Goal: Information Seeking & Learning: Compare options

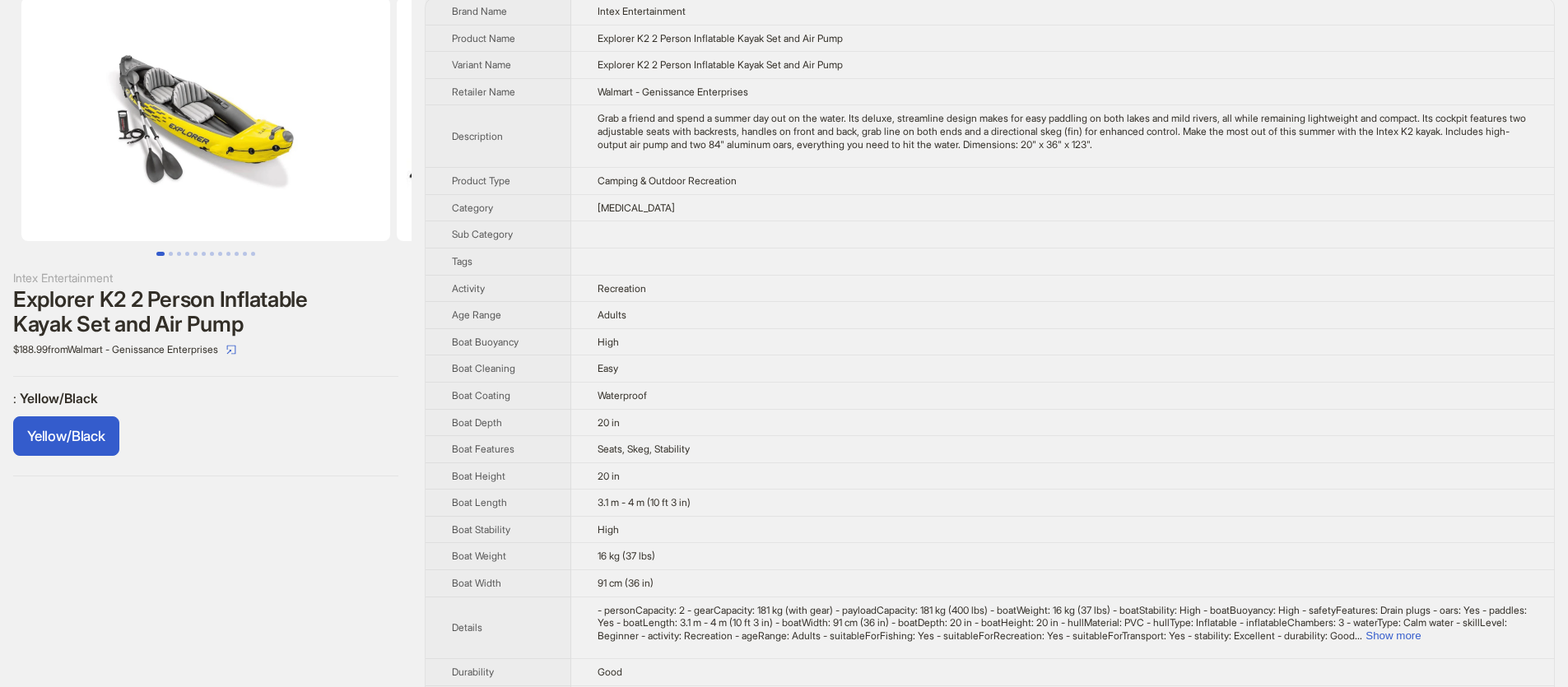
scroll to position [52, 0]
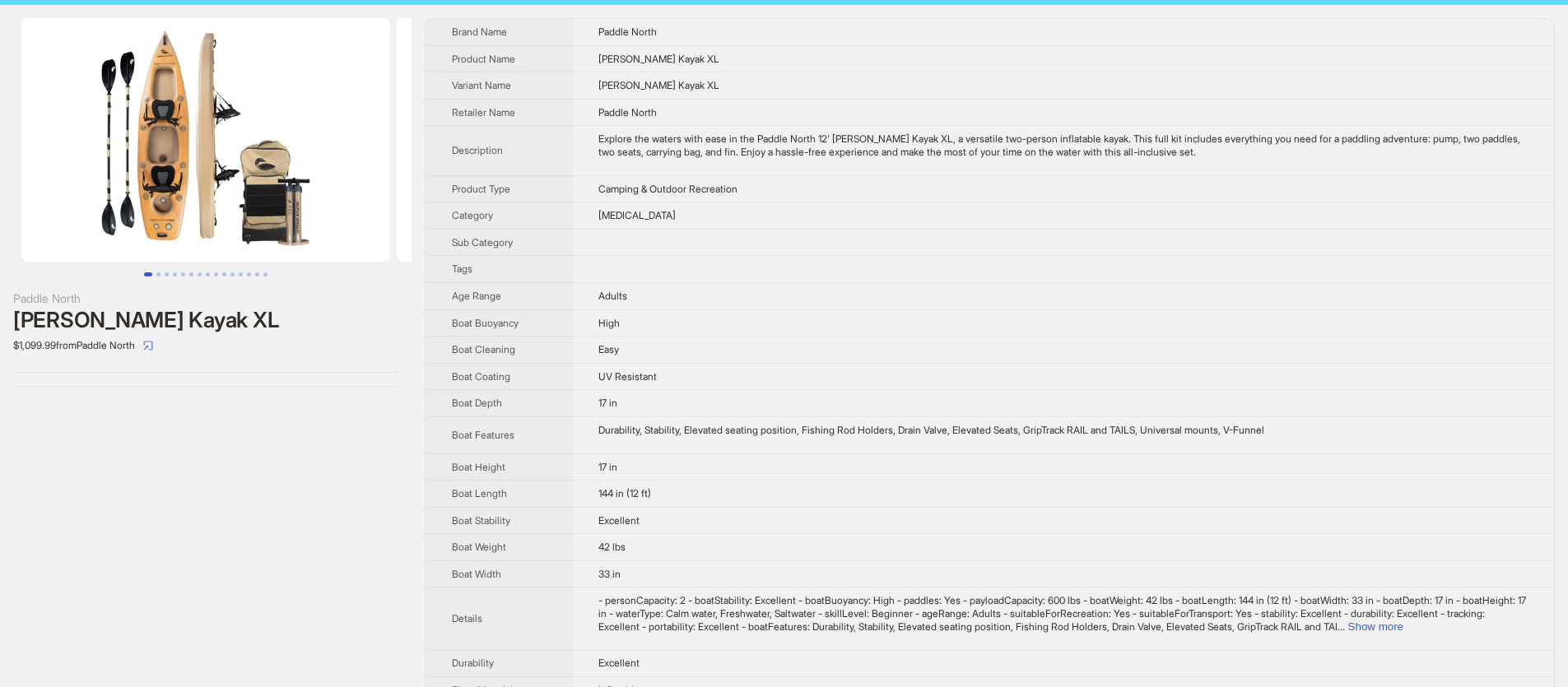
scroll to position [30, 0]
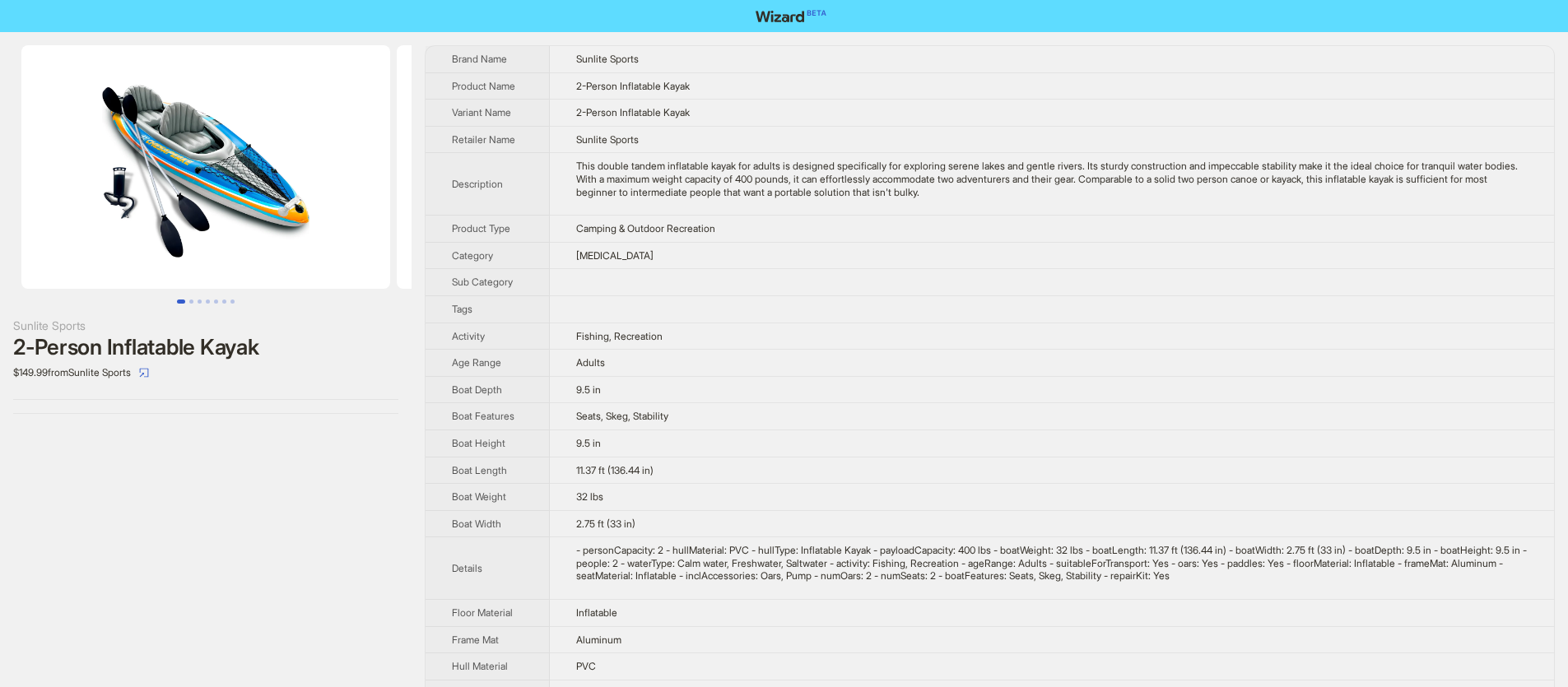
scroll to position [6, 0]
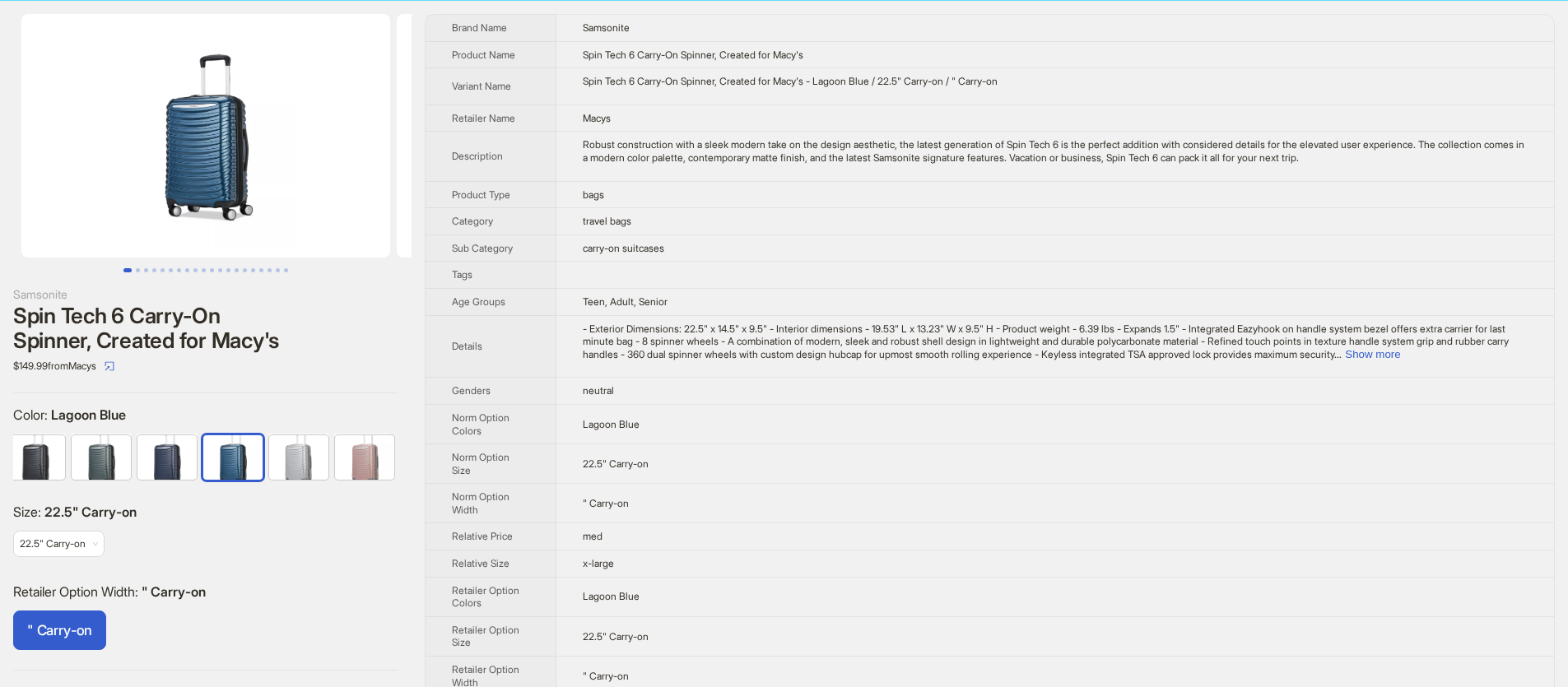
scroll to position [18, 0]
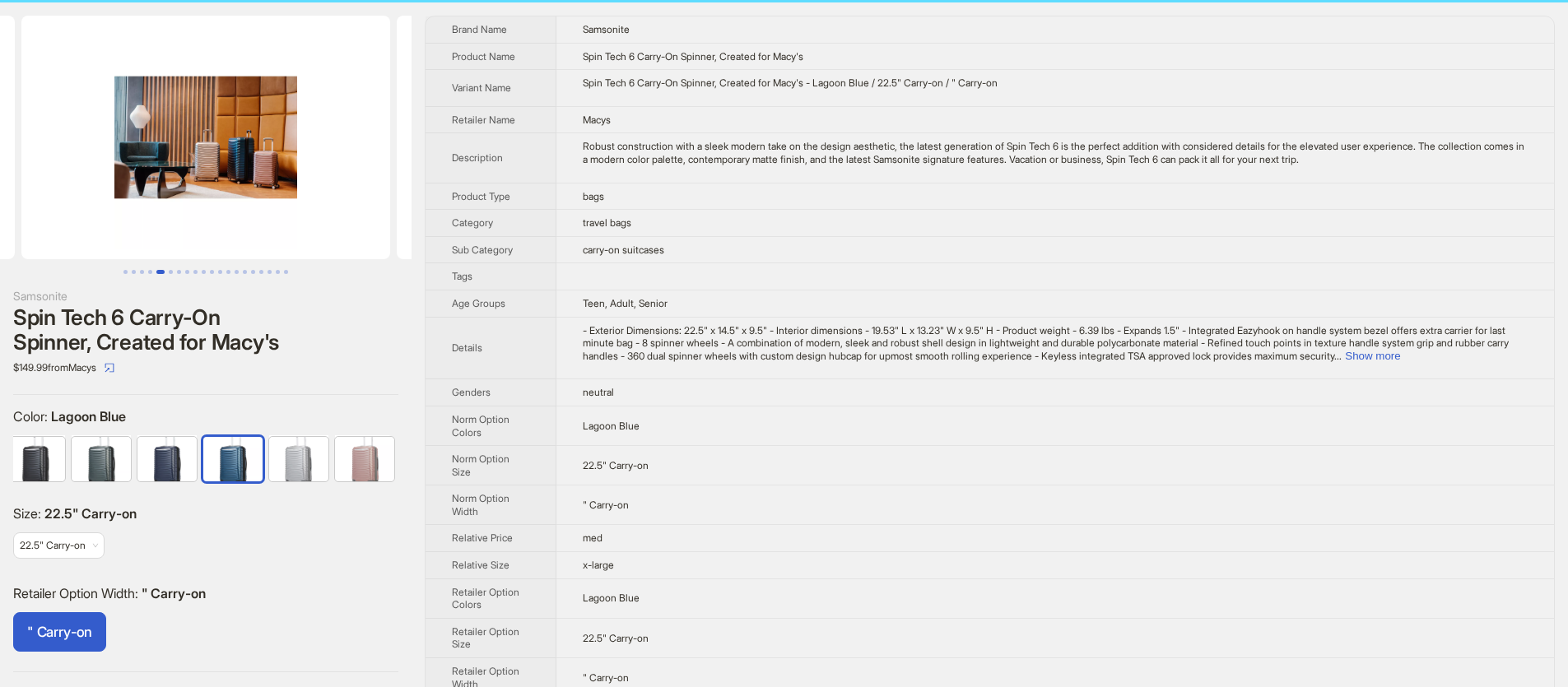
scroll to position [32, 0]
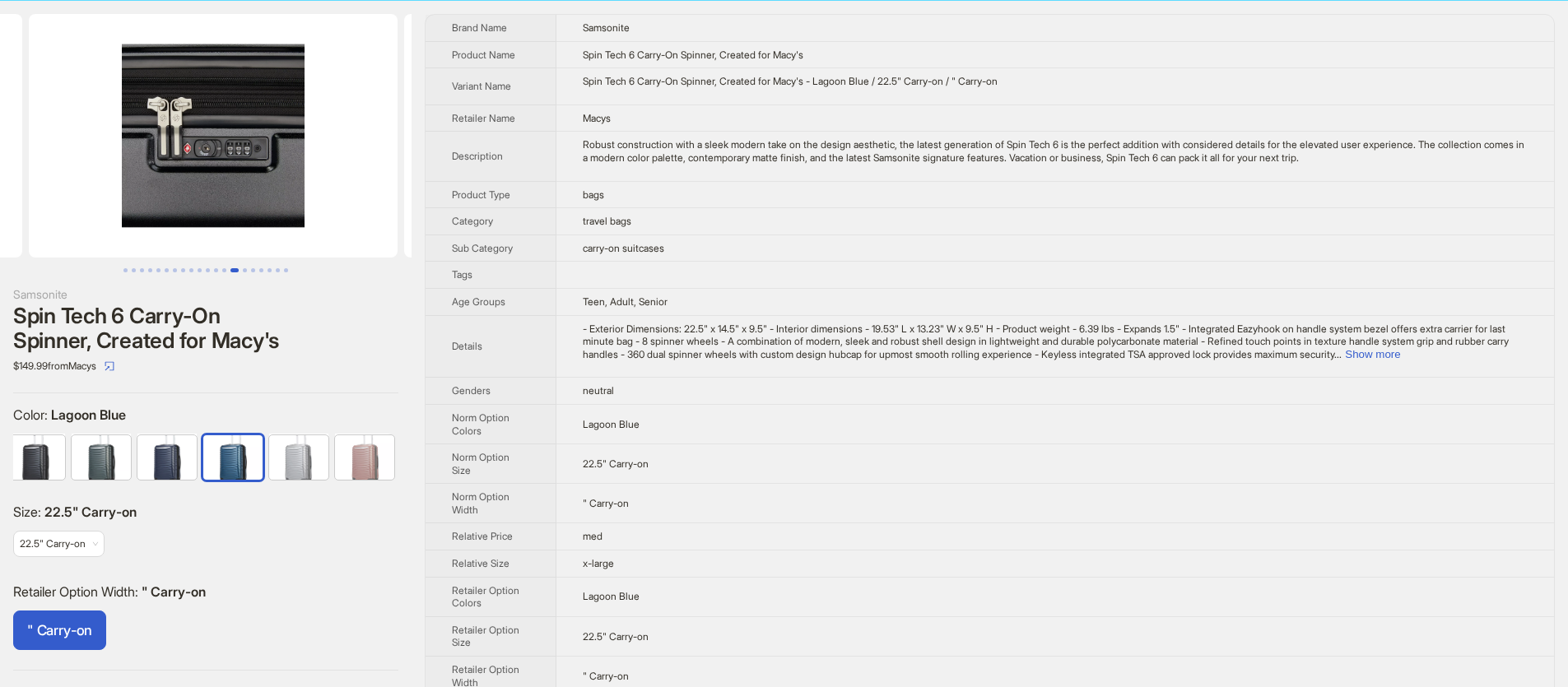
scroll to position [0, 4879]
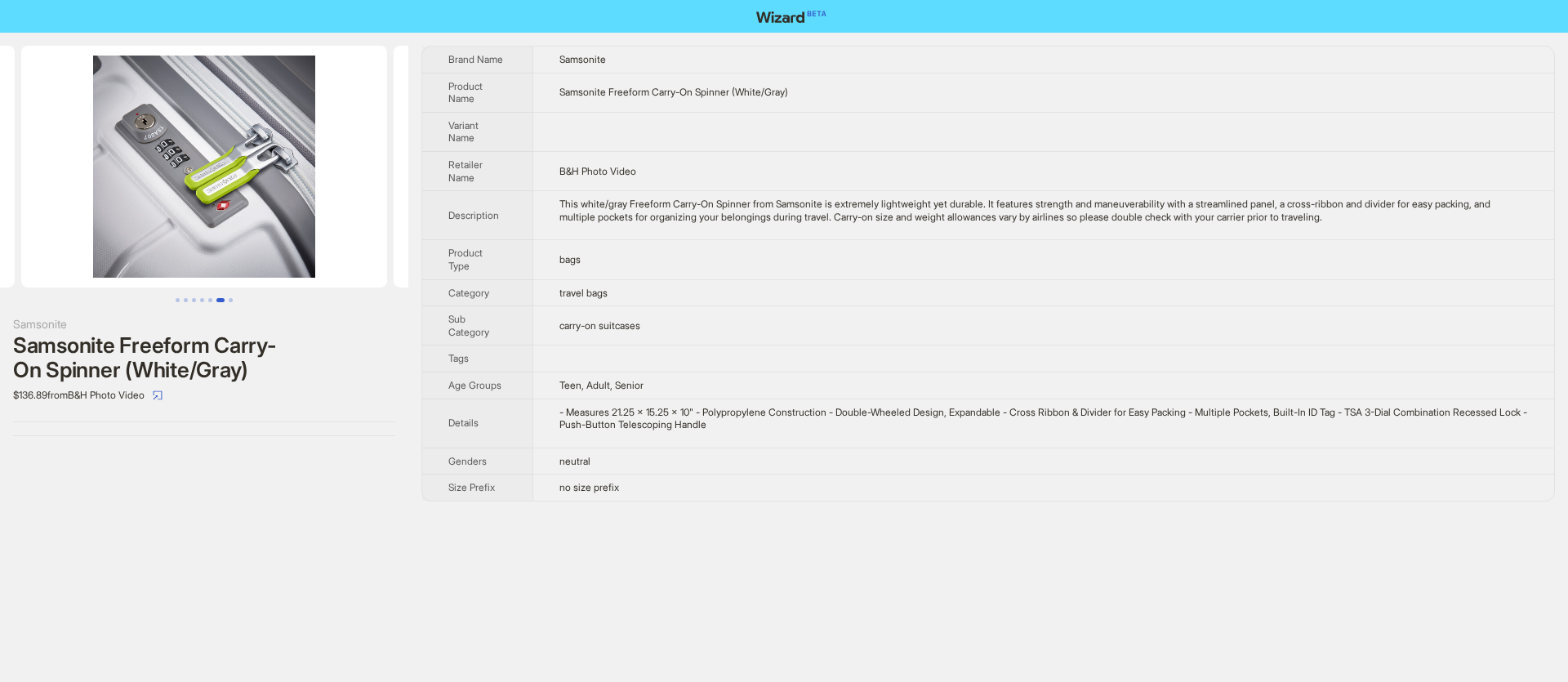
scroll to position [0, 1862]
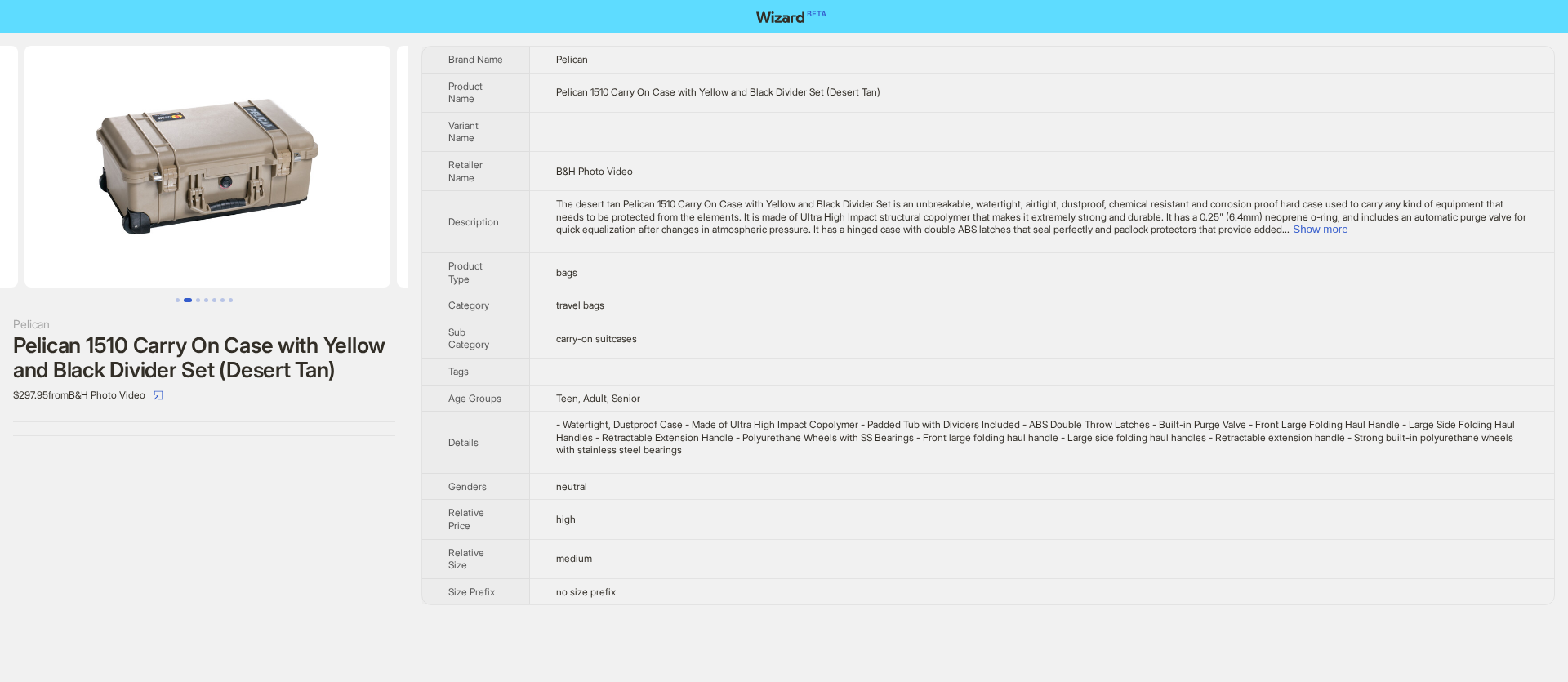
scroll to position [0, 373]
